Goal: Transaction & Acquisition: Purchase product/service

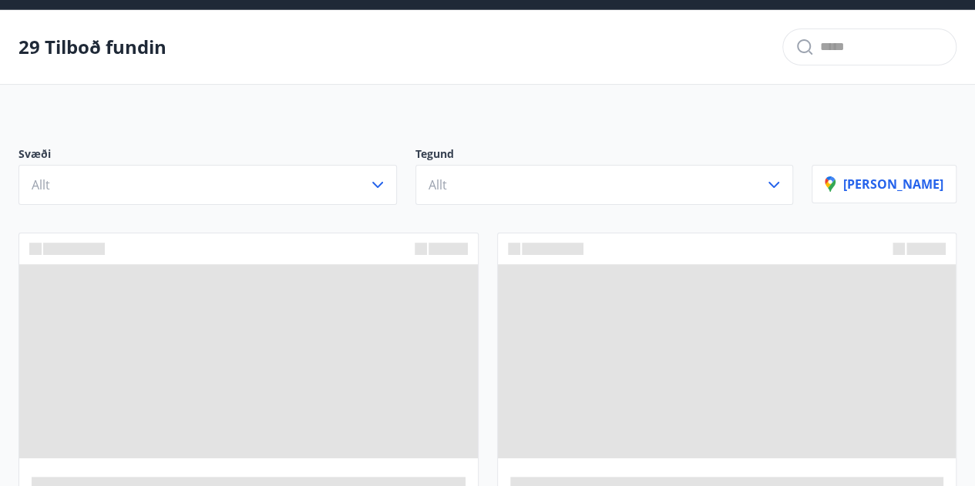
scroll to position [77, 0]
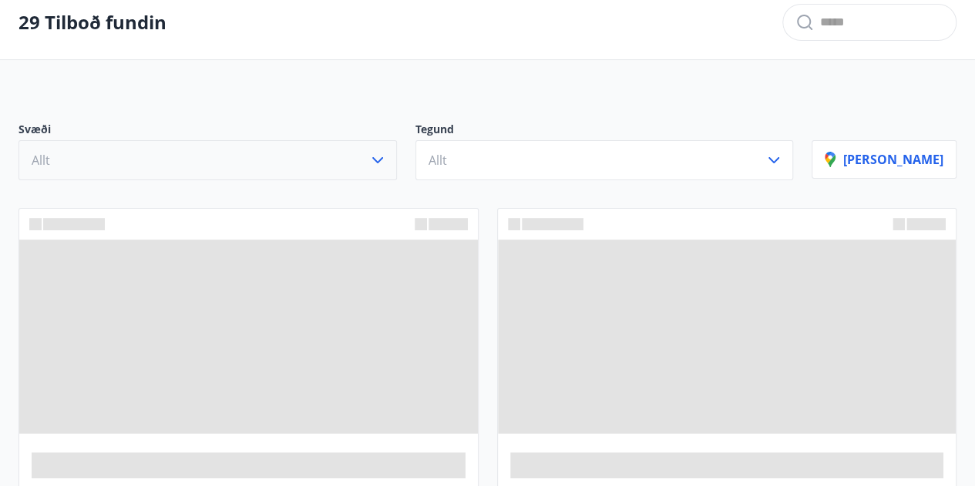
click at [387, 153] on icon "button" at bounding box center [377, 160] width 18 height 18
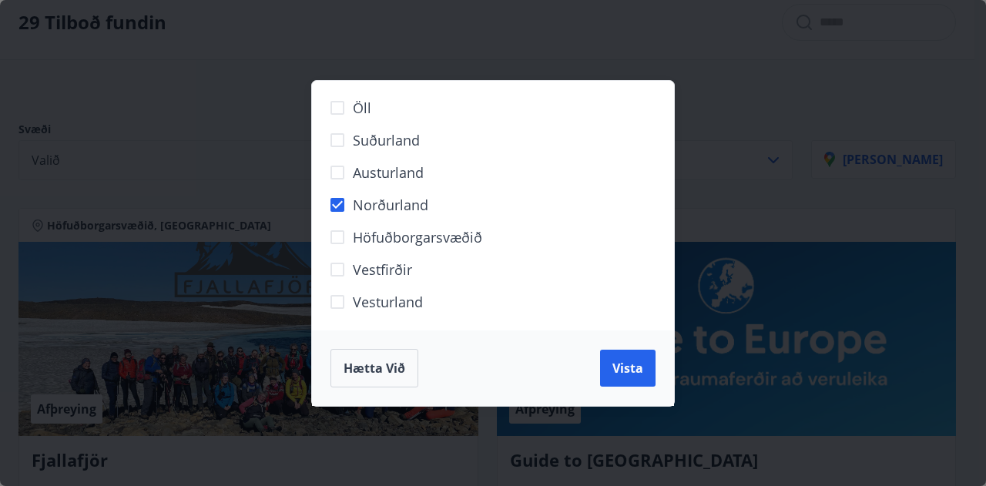
drag, startPoint x: 639, startPoint y: 370, endPoint x: 615, endPoint y: 346, distance: 34.3
click at [639, 369] on span "Vista" at bounding box center [627, 368] width 31 height 17
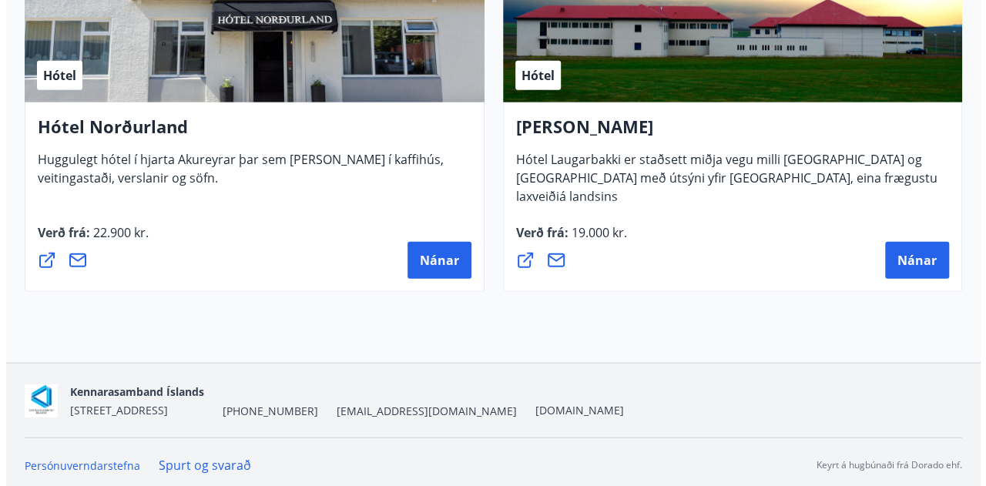
scroll to position [801, 0]
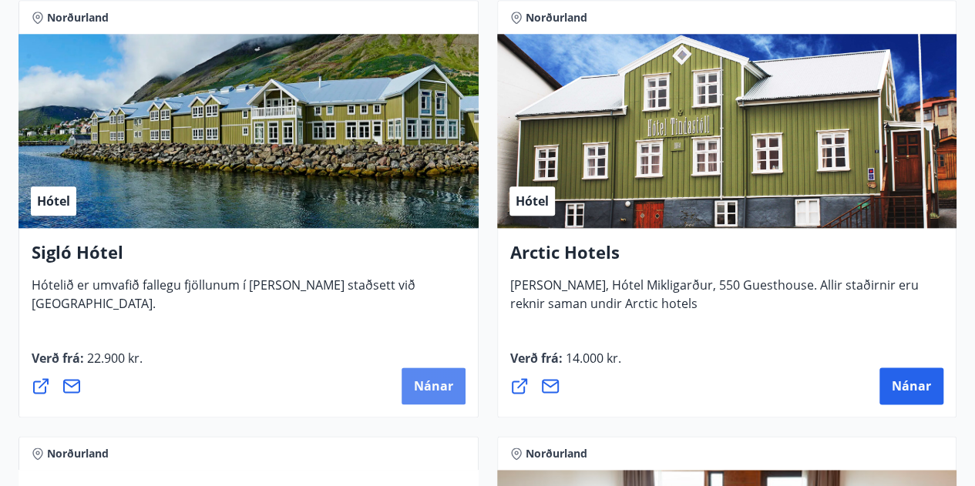
click at [435, 386] on span "Nánar" at bounding box center [433, 385] width 39 height 17
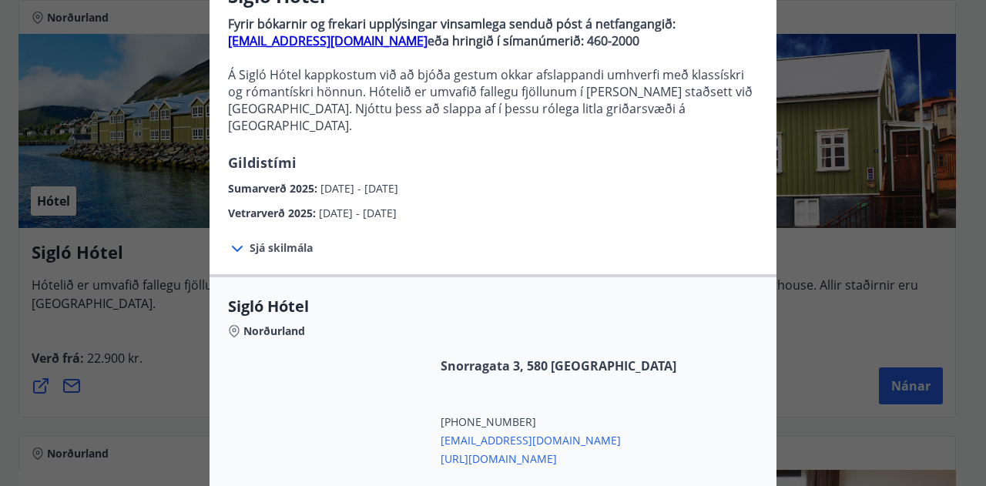
scroll to position [154, 0]
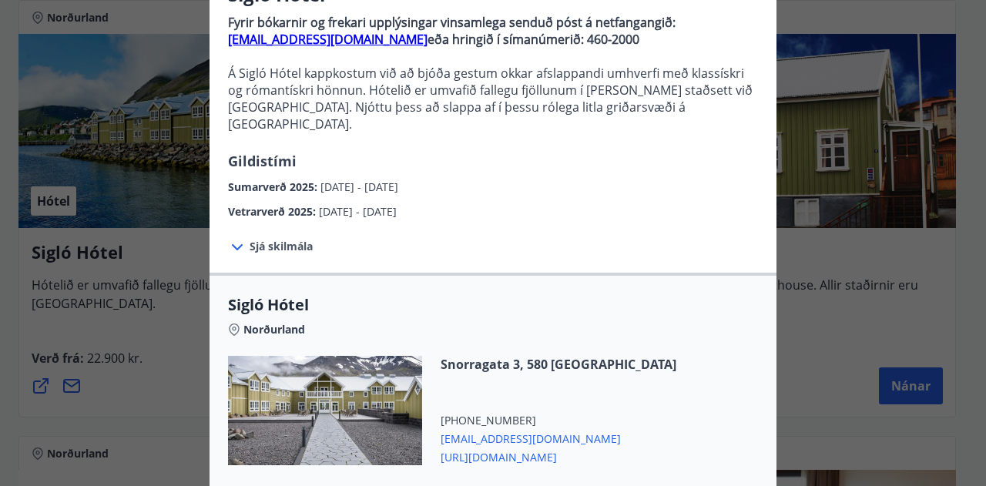
click at [274, 239] on span "Sjá skilmála" at bounding box center [281, 246] width 63 height 15
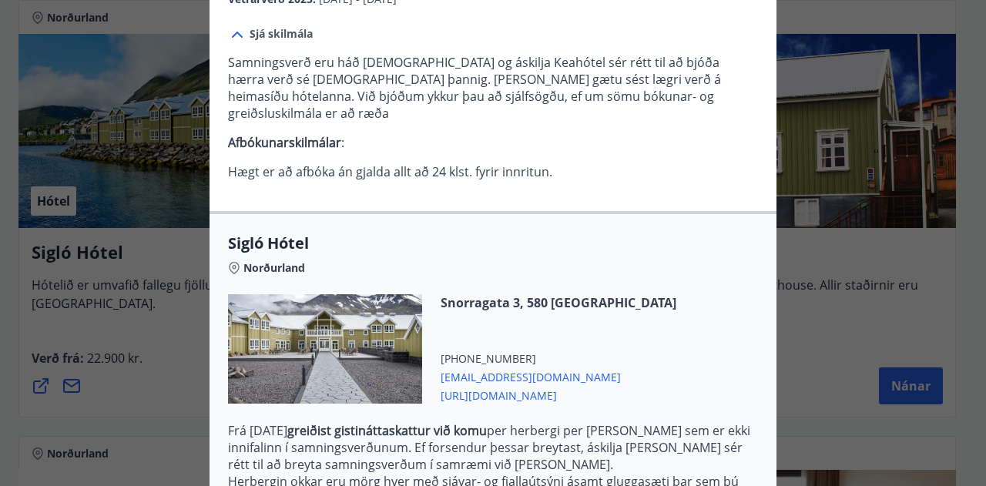
scroll to position [542, 0]
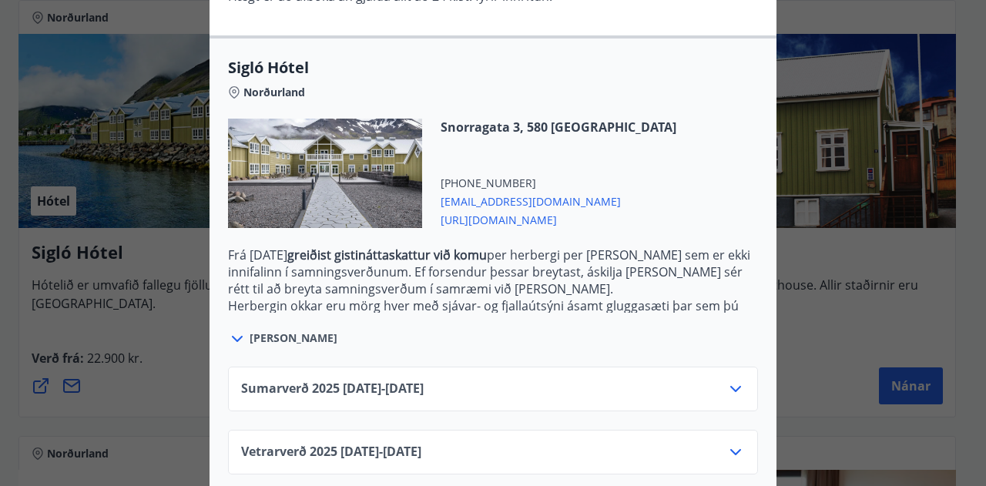
click at [498, 380] on div "Sumarverð 2025 16.05.25 - 30.09.25" at bounding box center [493, 395] width 504 height 31
click at [734, 386] on icon at bounding box center [735, 389] width 11 height 6
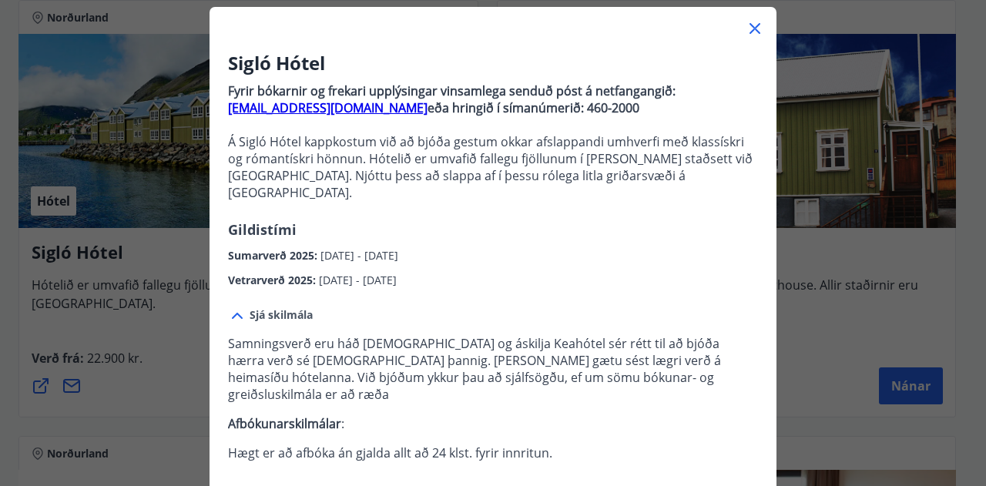
scroll to position [0, 0]
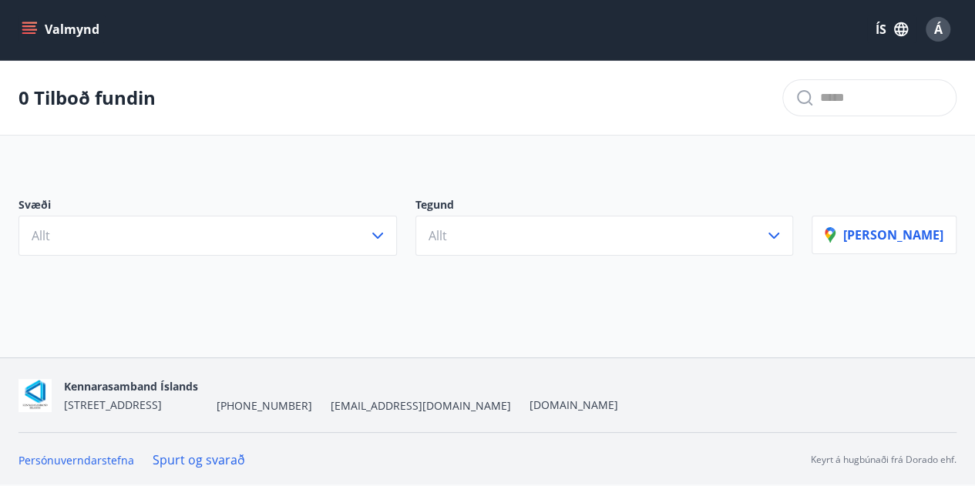
scroll to position [2, 0]
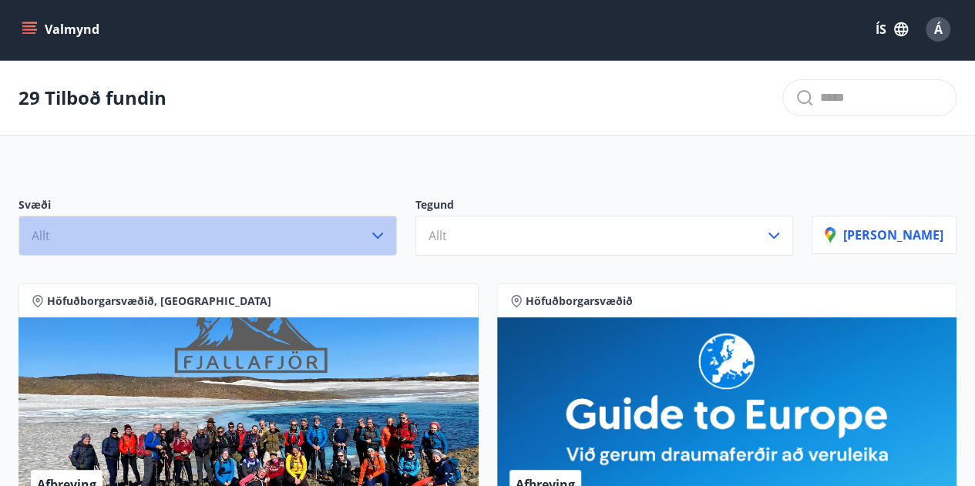
click at [387, 233] on icon "button" at bounding box center [377, 235] width 18 height 18
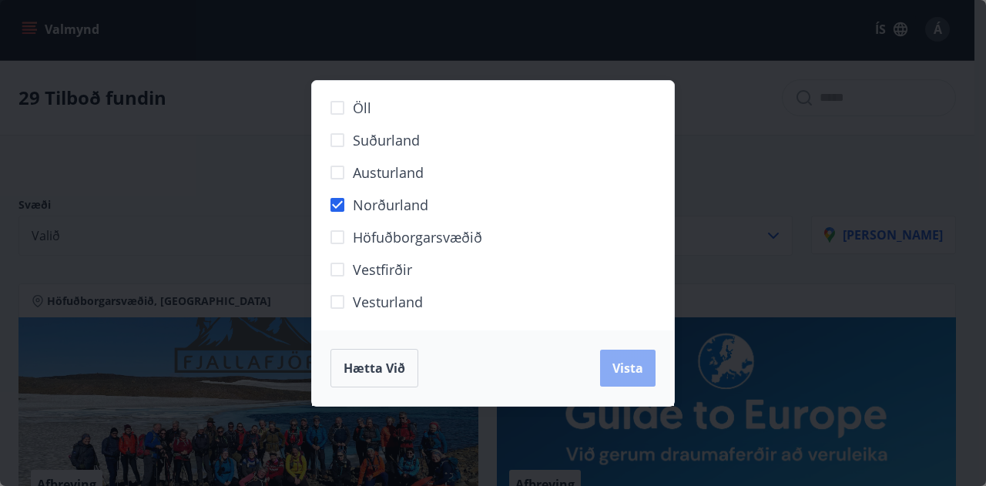
click at [632, 363] on span "Vista" at bounding box center [627, 368] width 31 height 17
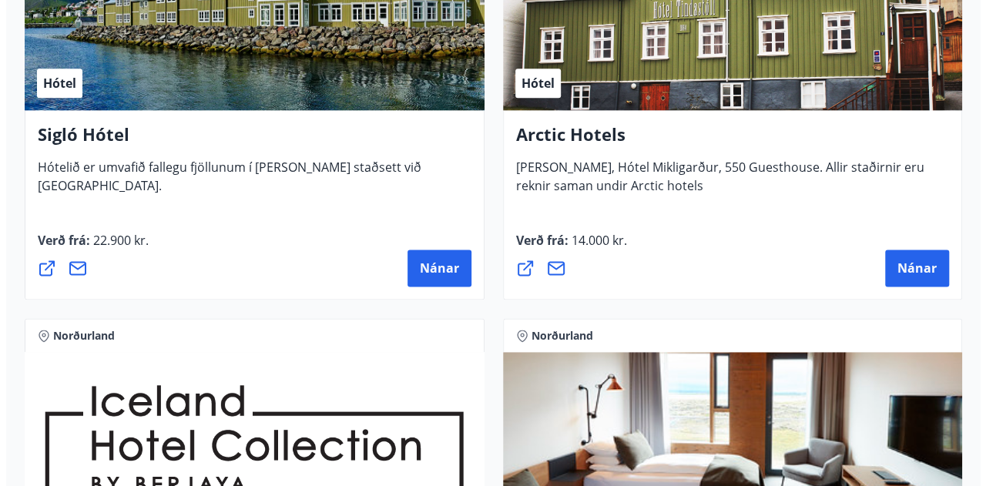
scroll to position [926, 0]
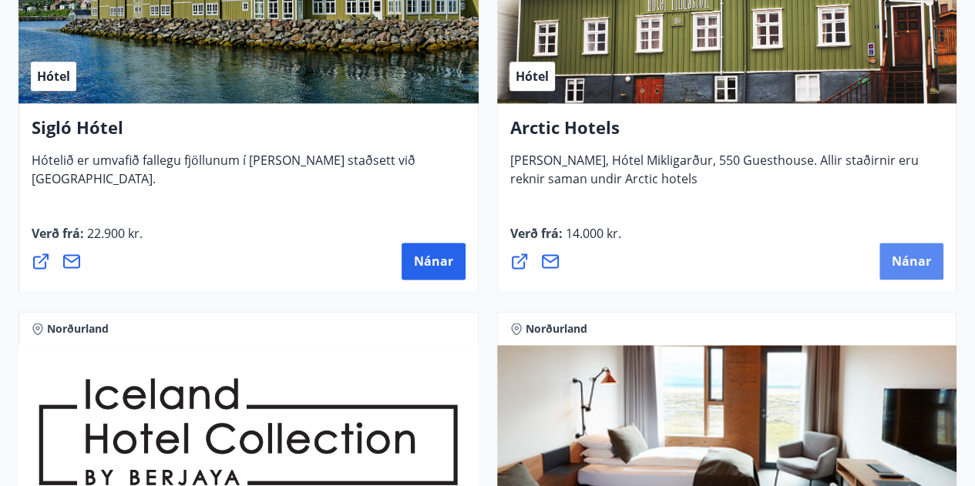
click at [920, 253] on span "Nánar" at bounding box center [910, 261] width 39 height 17
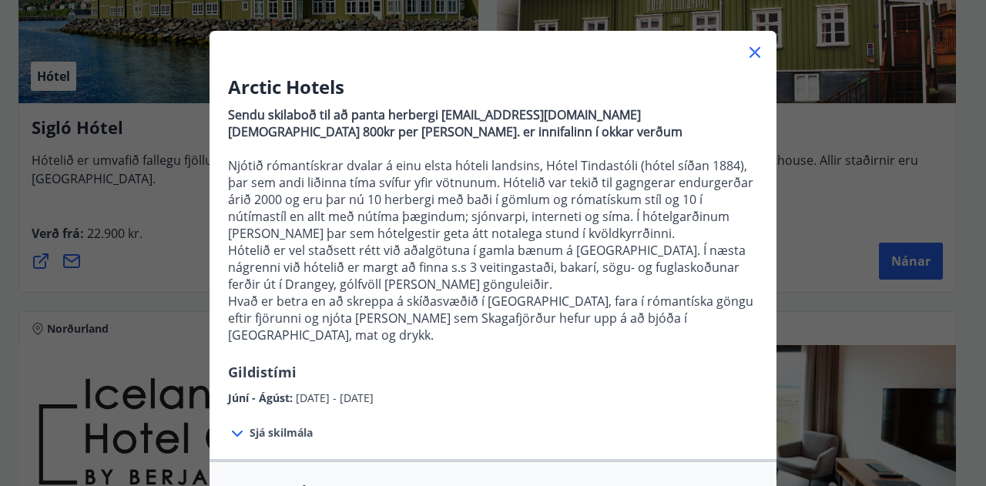
scroll to position [231, 0]
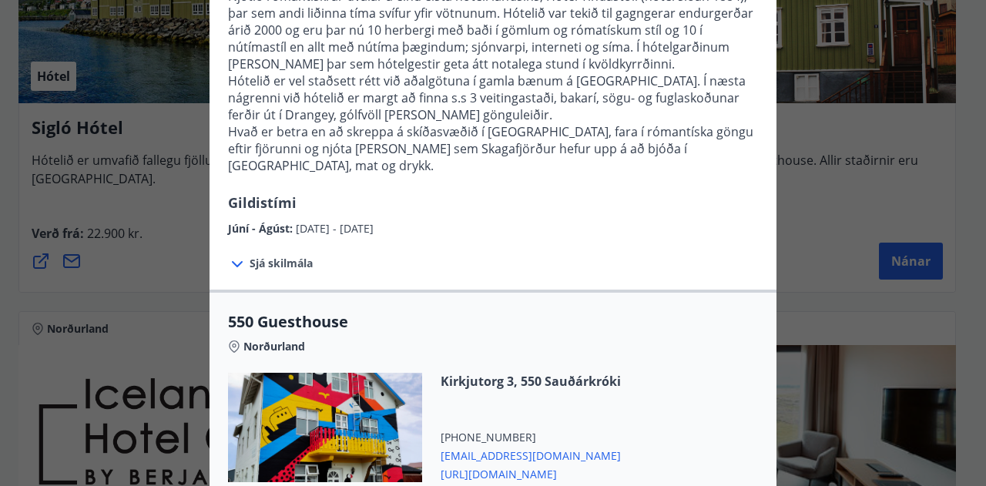
click at [251, 256] on span "Sjá skilmála" at bounding box center [281, 263] width 63 height 15
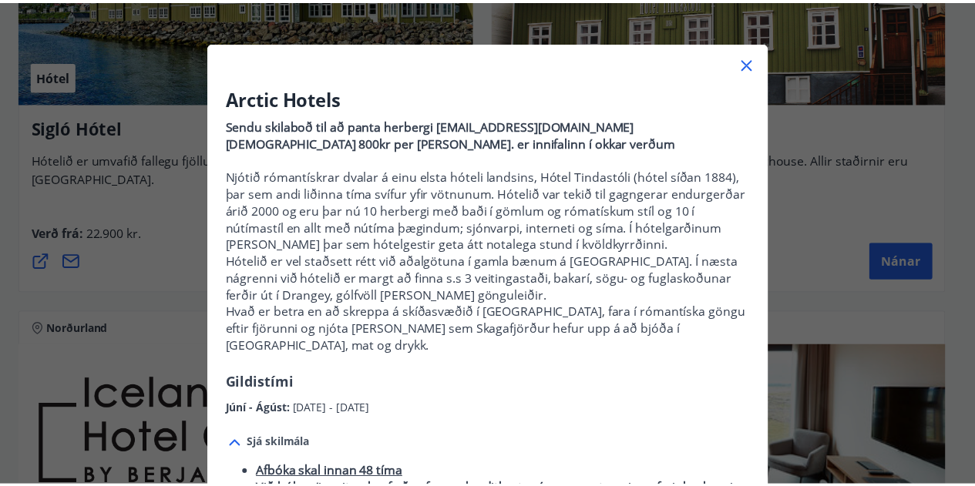
scroll to position [0, 0]
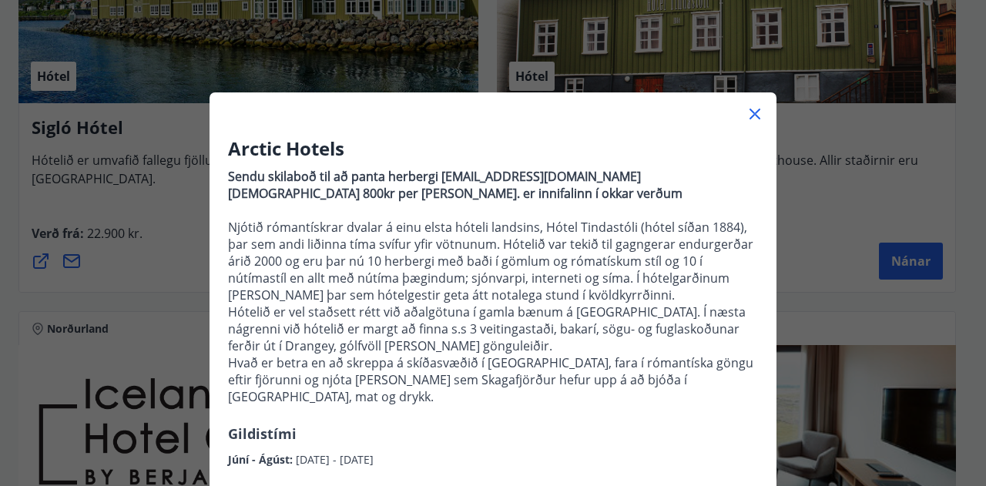
click at [749, 113] on icon at bounding box center [755, 114] width 18 height 18
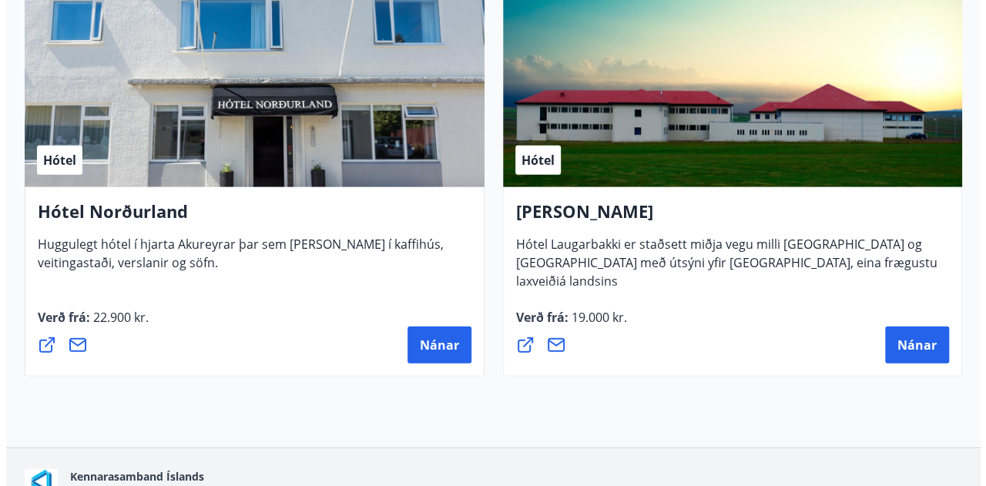
scroll to position [1649, 0]
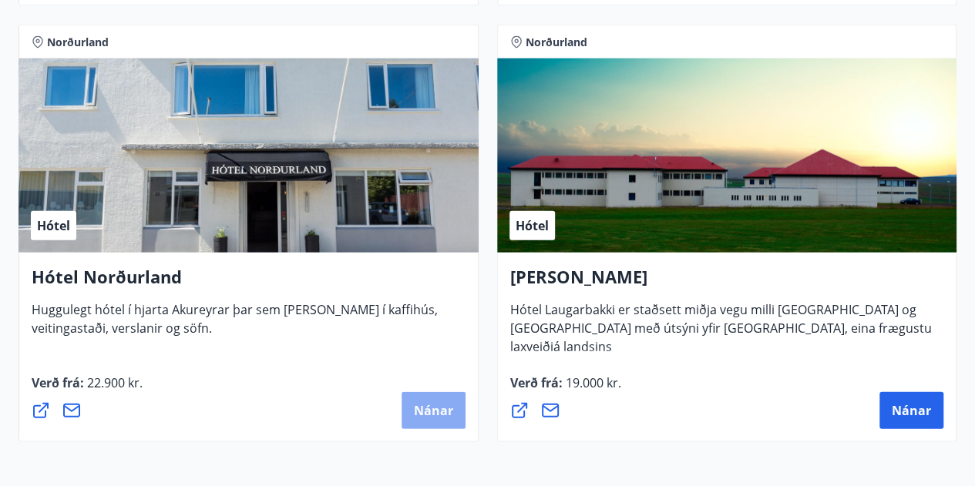
click at [438, 414] on span "Nánar" at bounding box center [433, 410] width 39 height 17
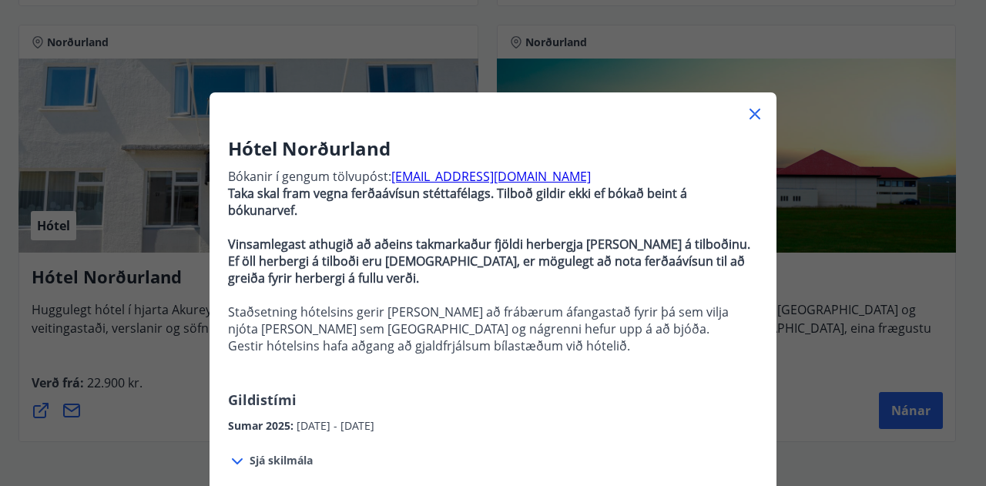
click at [230, 452] on icon at bounding box center [237, 461] width 18 height 18
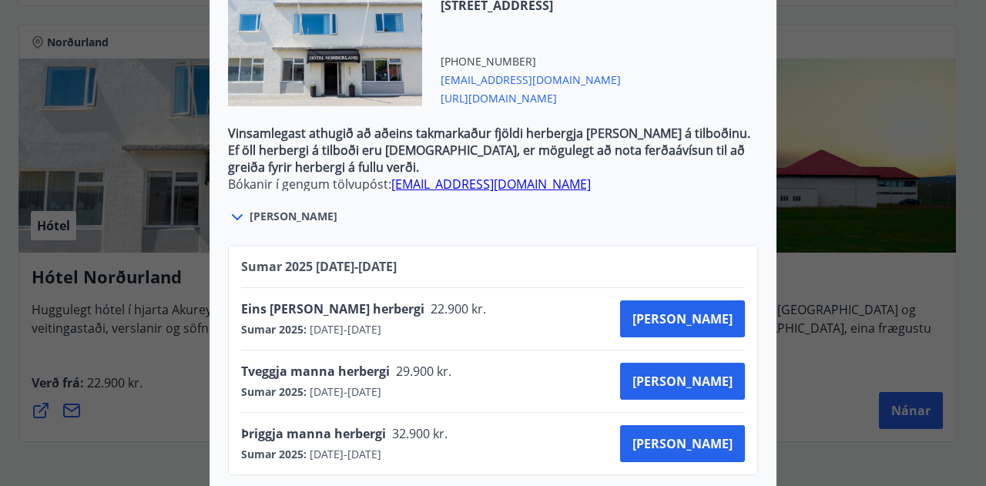
scroll to position [649, 0]
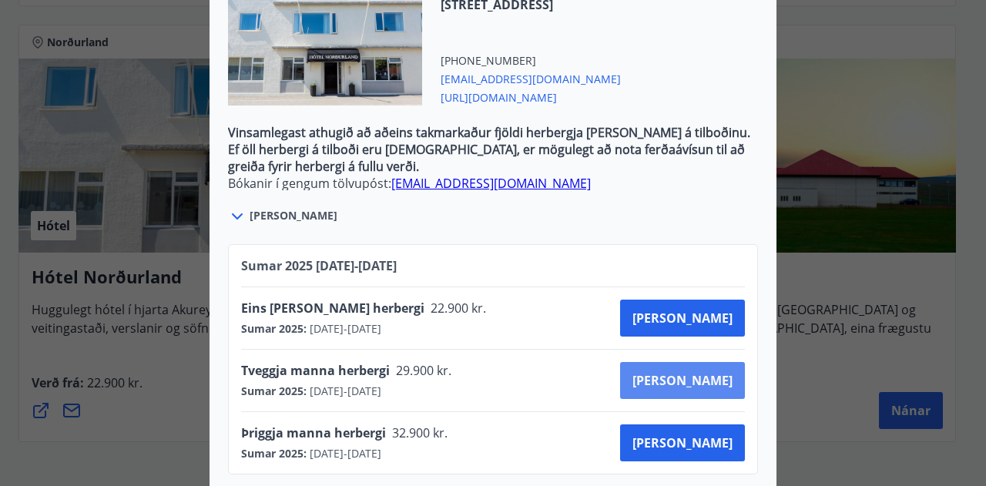
click at [706, 372] on span "[PERSON_NAME]" at bounding box center [682, 380] width 100 height 17
